Goal: Task Accomplishment & Management: Manage account settings

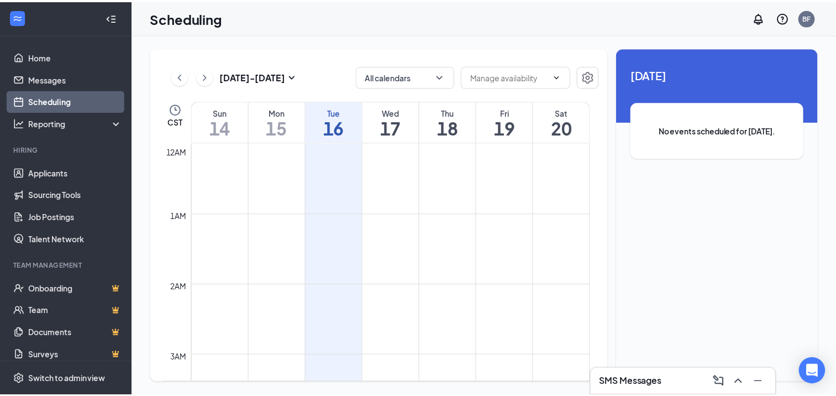
scroll to position [543, 0]
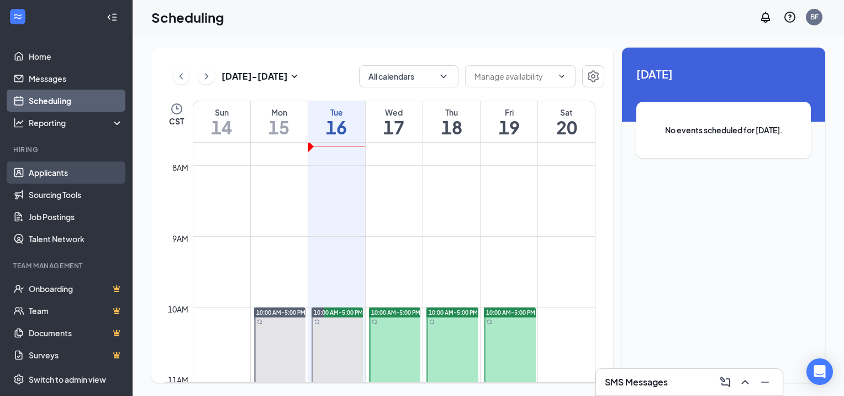
click at [81, 170] on link "Applicants" at bounding box center [76, 172] width 94 height 22
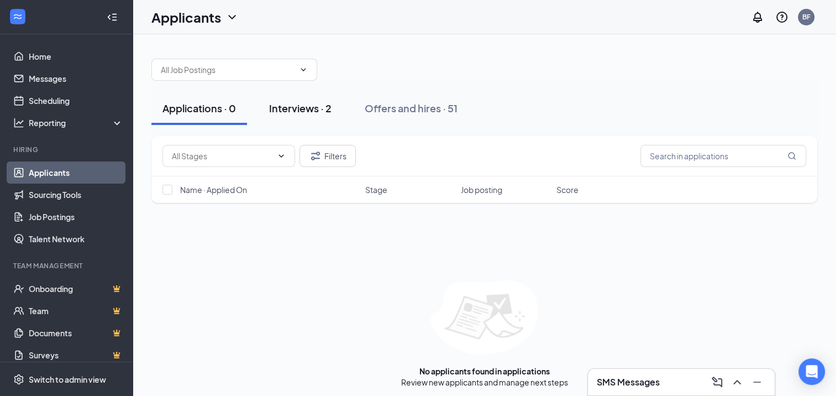
click at [288, 96] on button "Interviews · 2" at bounding box center [300, 108] width 85 height 33
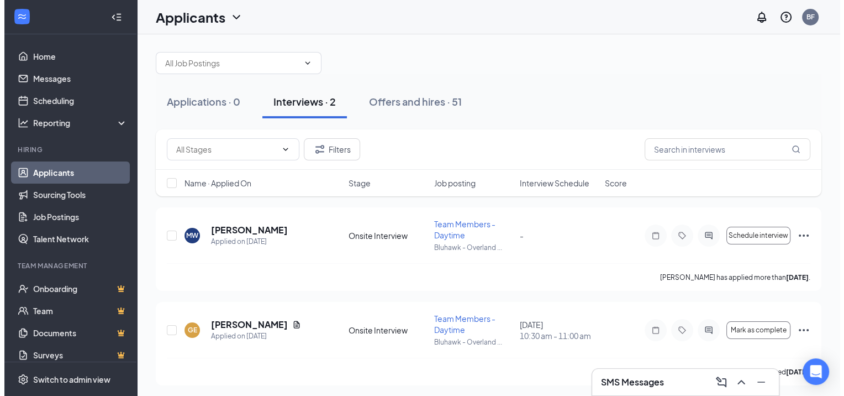
scroll to position [9, 0]
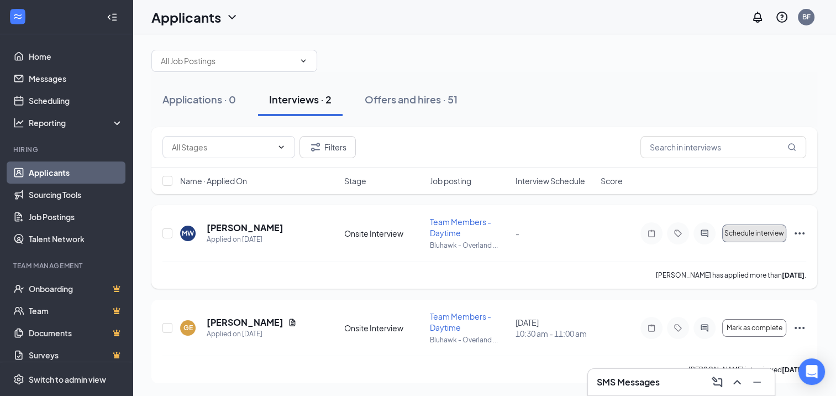
click at [767, 237] on button "Schedule interview" at bounding box center [754, 233] width 64 height 18
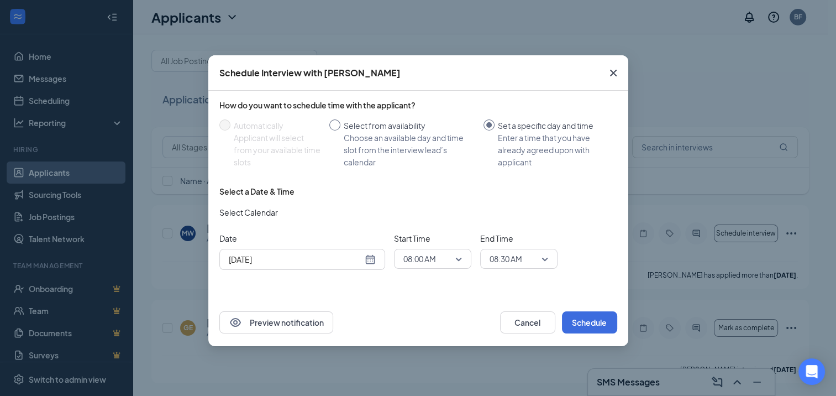
click at [337, 132] on label "Select from availability Choose an available day and time slot from the intervi…" at bounding box center [404, 143] width 150 height 49
click at [337, 130] on input "Select from availability Choose an available day and time slot from the intervi…" at bounding box center [334, 124] width 11 height 11
radio input "true"
radio input "false"
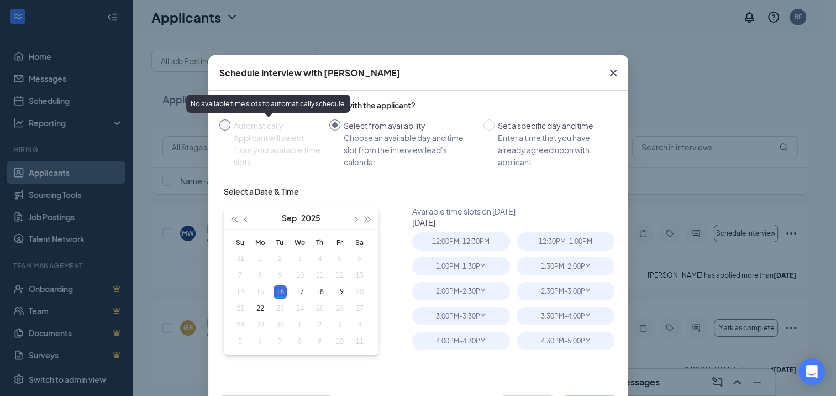
click at [254, 136] on div "Applicant will select from your available time slots" at bounding box center [277, 150] width 87 height 36
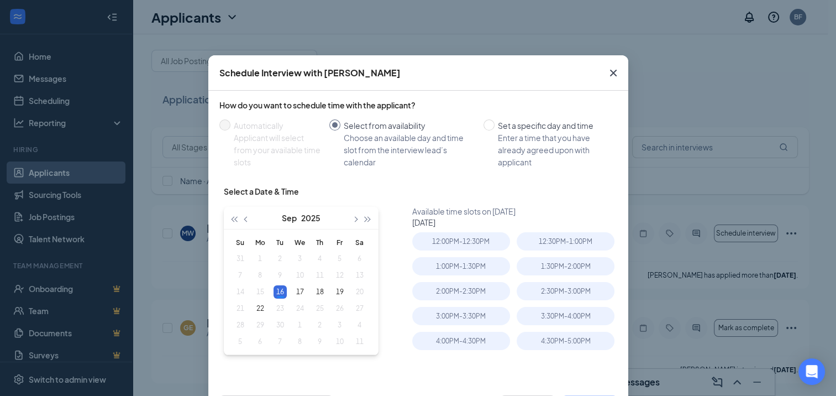
click at [495, 91] on div "How do you want to schedule time with the applicant? Automatically Applicant wi…" at bounding box center [418, 237] width 420 height 292
click at [607, 72] on icon "Cross" at bounding box center [613, 72] width 13 height 13
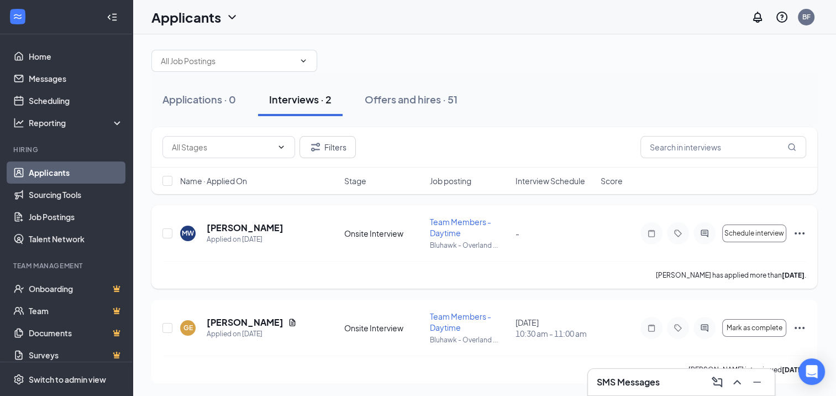
click at [805, 232] on icon "Ellipses" at bounding box center [799, 233] width 13 height 13
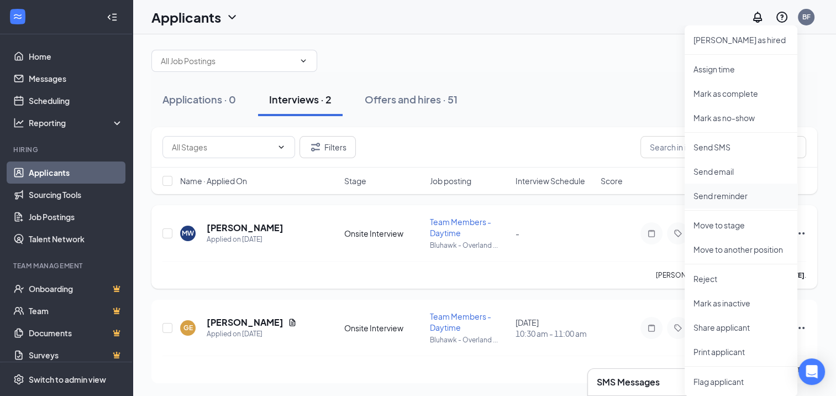
click at [743, 191] on p "Send reminder" at bounding box center [740, 195] width 95 height 11
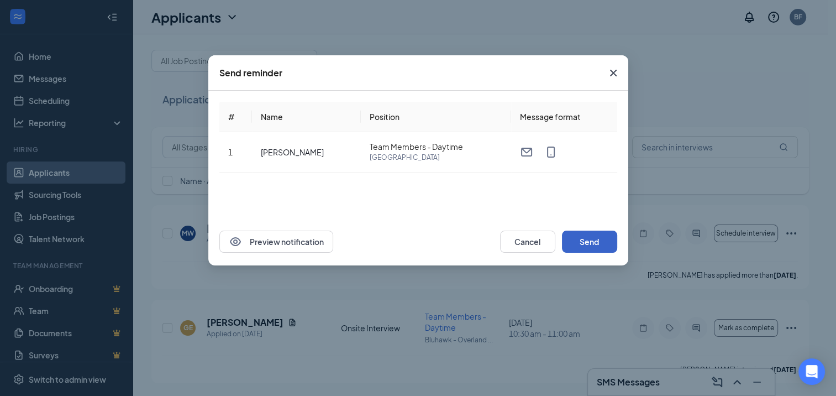
click at [607, 243] on button "Send" at bounding box center [589, 241] width 55 height 22
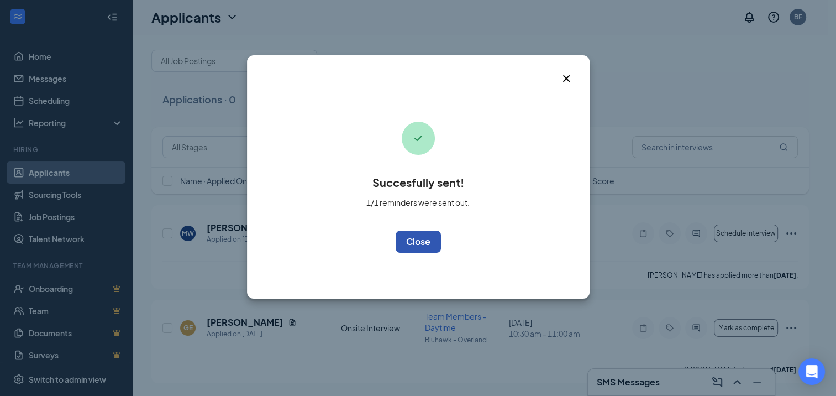
click at [413, 245] on button "OK" at bounding box center [418, 241] width 45 height 22
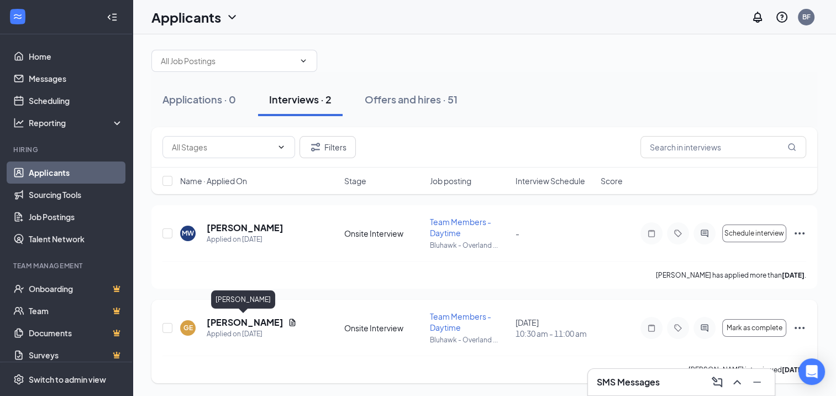
click at [260, 325] on h5 "[PERSON_NAME]" at bounding box center [245, 322] width 77 height 12
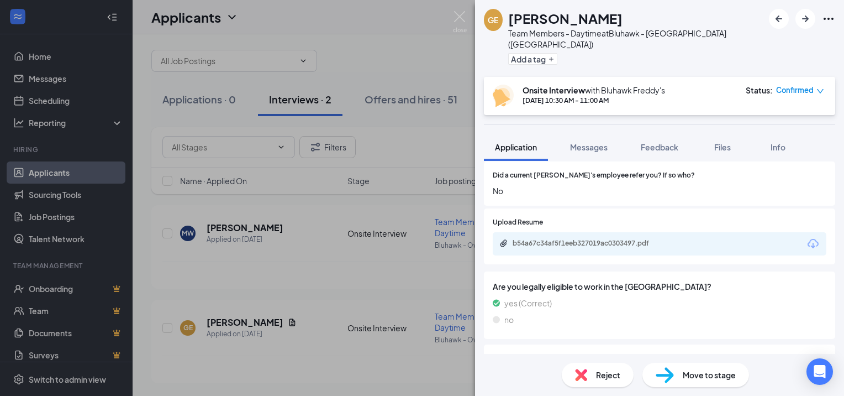
scroll to position [672, 0]
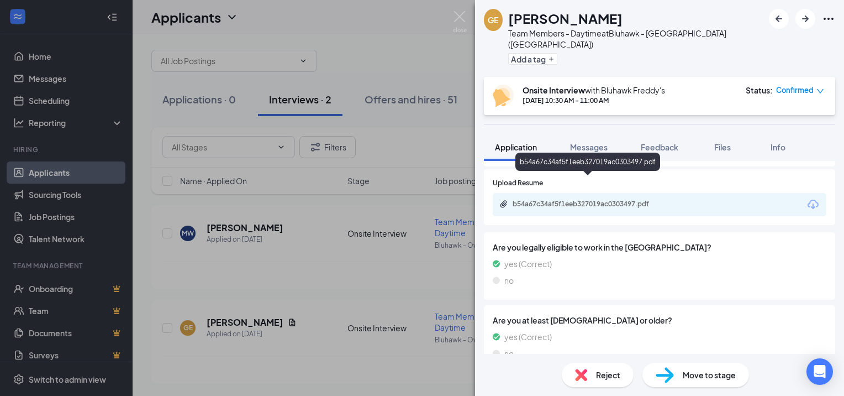
click at [609, 199] on div "b54a67c34af5f1eeb327019ac0303497.pdf" at bounding box center [590, 203] width 155 height 9
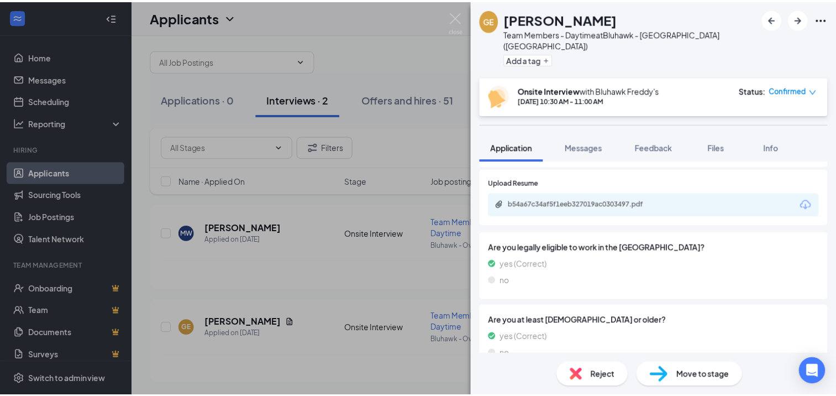
scroll to position [668, 0]
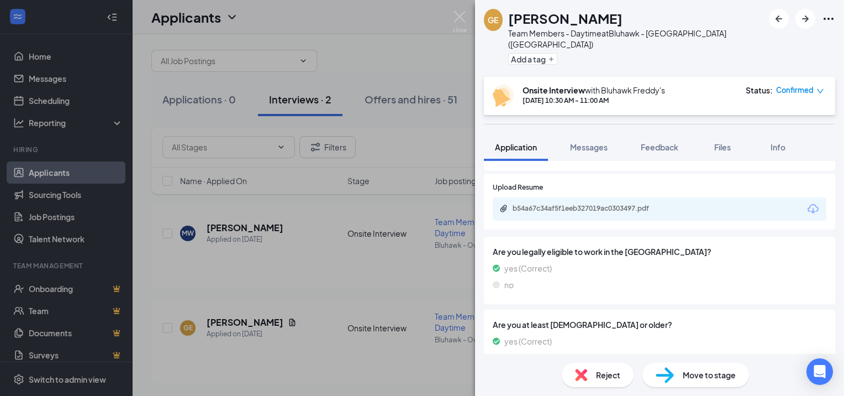
click at [469, 27] on div "GE [PERSON_NAME] Team Members - Daytime at [GEOGRAPHIC_DATA] ([GEOGRAPHIC_DATA]…" at bounding box center [422, 198] width 844 height 396
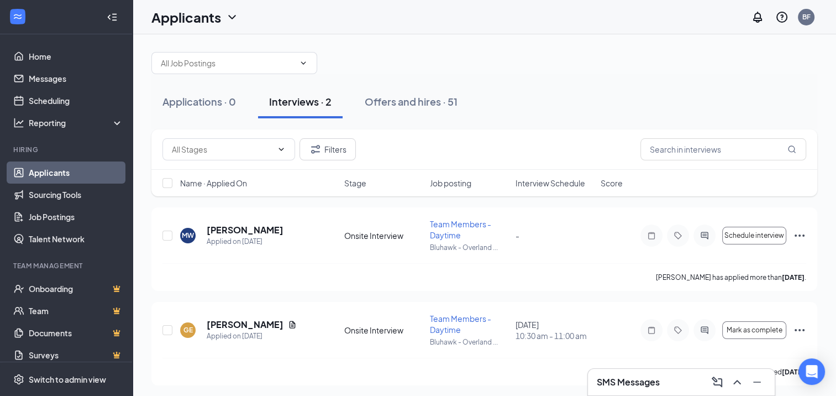
scroll to position [9, 0]
